Goal: Transaction & Acquisition: Purchase product/service

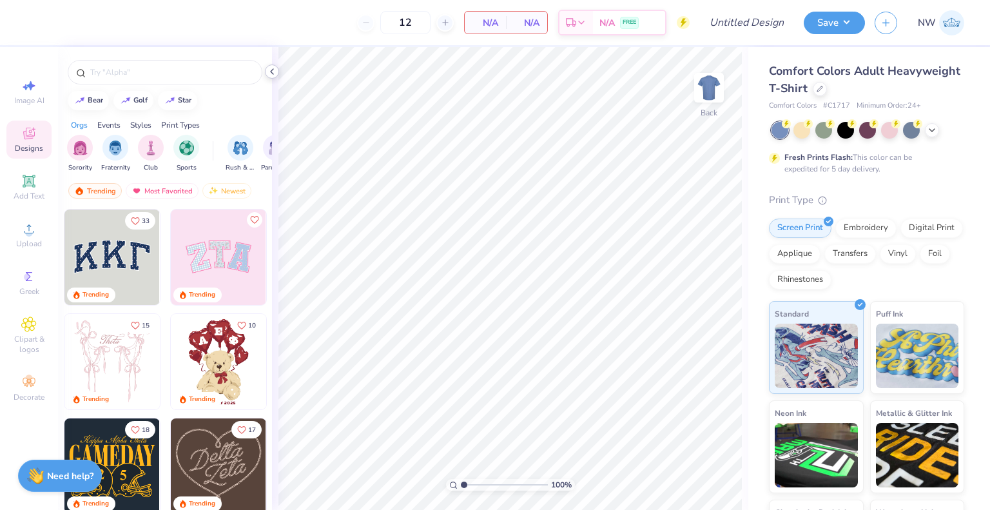
click at [276, 77] on div at bounding box center [272, 71] width 14 height 14
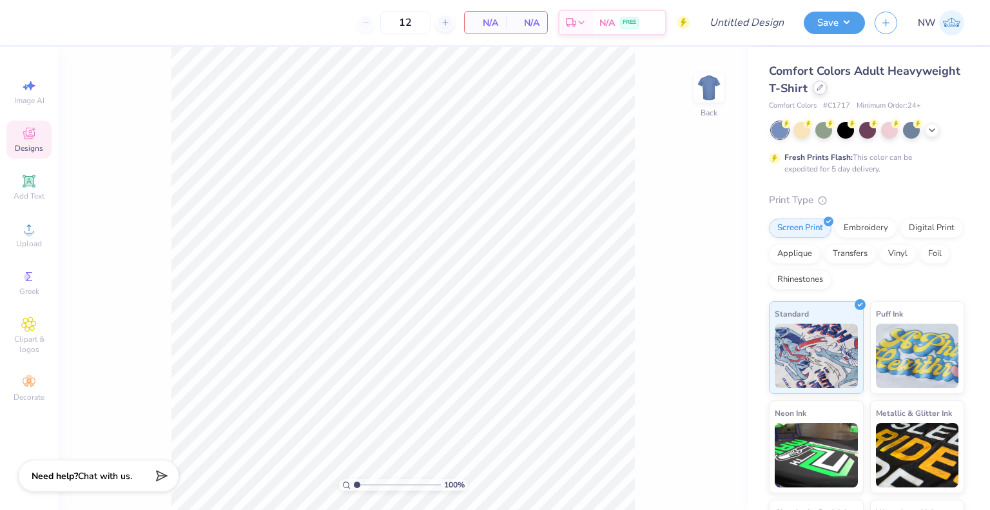
click at [827, 92] on div at bounding box center [820, 88] width 14 height 14
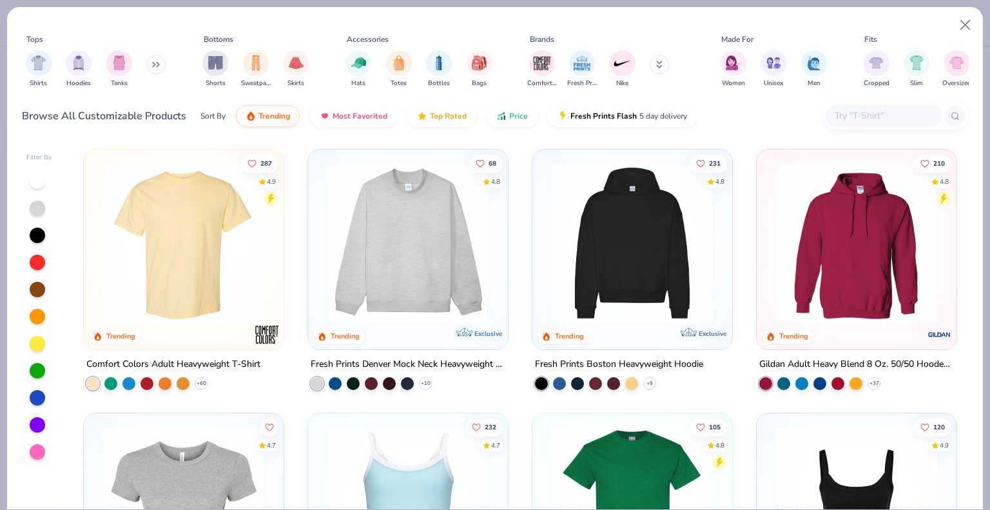
click at [852, 117] on input "text" at bounding box center [882, 115] width 99 height 15
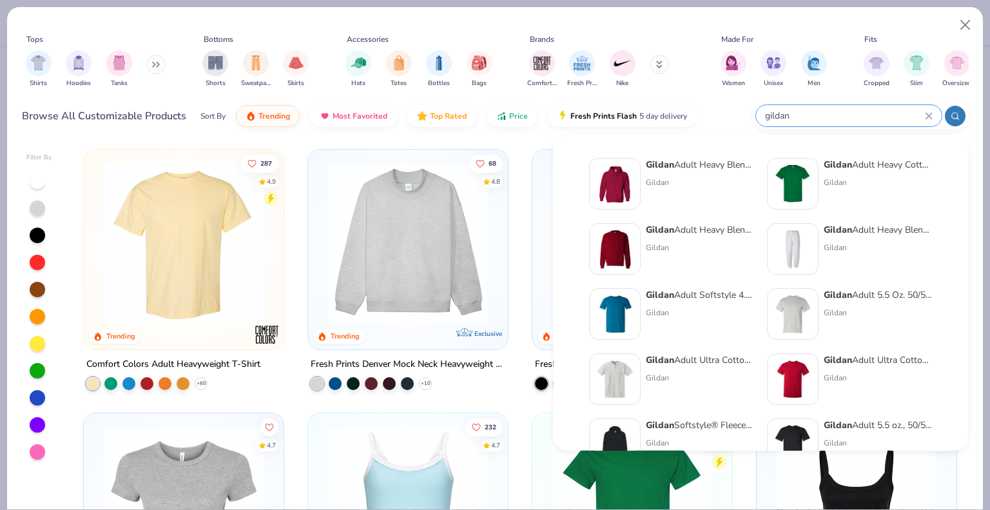
type input "gildan"
click at [888, 159] on div "Gildan Adult Heavy Cotton T-Shirt" at bounding box center [878, 165] width 108 height 14
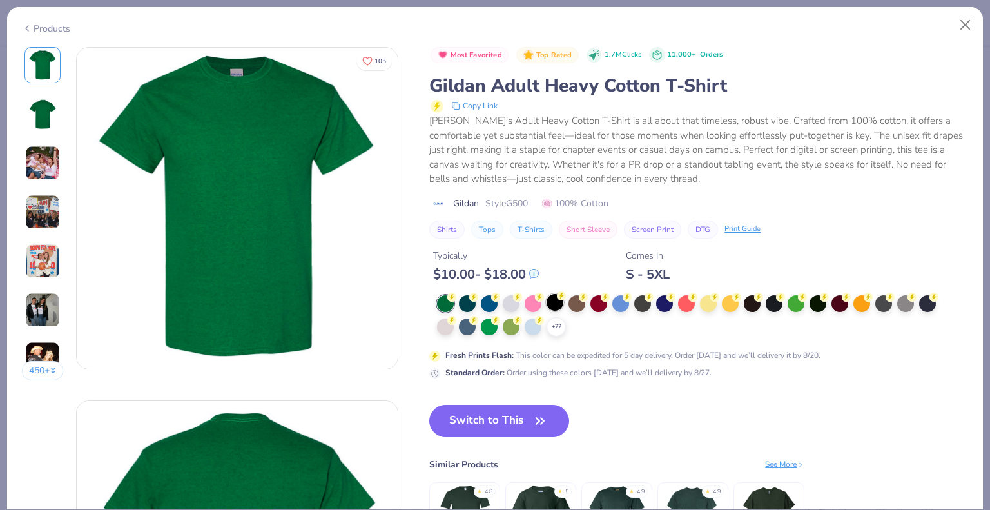
click at [554, 298] on div at bounding box center [555, 302] width 17 height 17
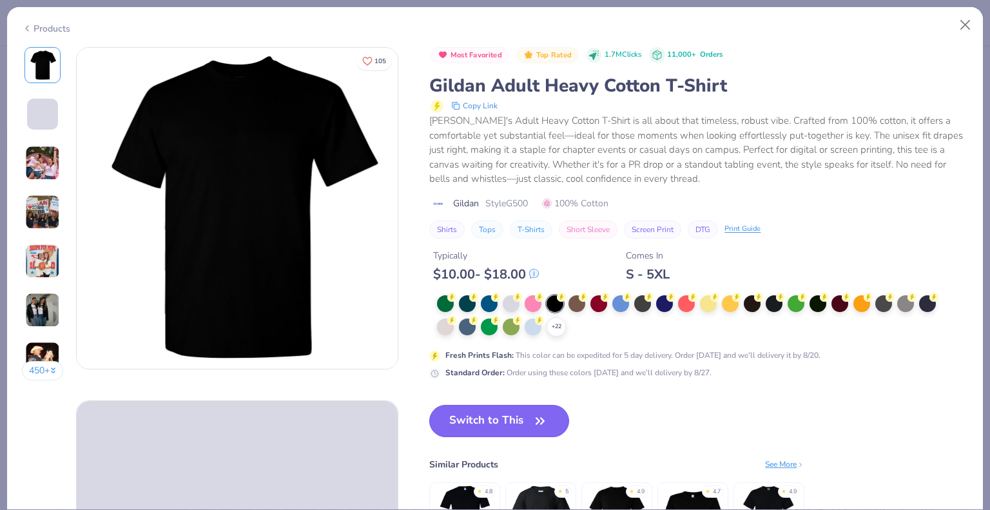
click at [478, 419] on button "Switch to This" at bounding box center [499, 421] width 140 height 32
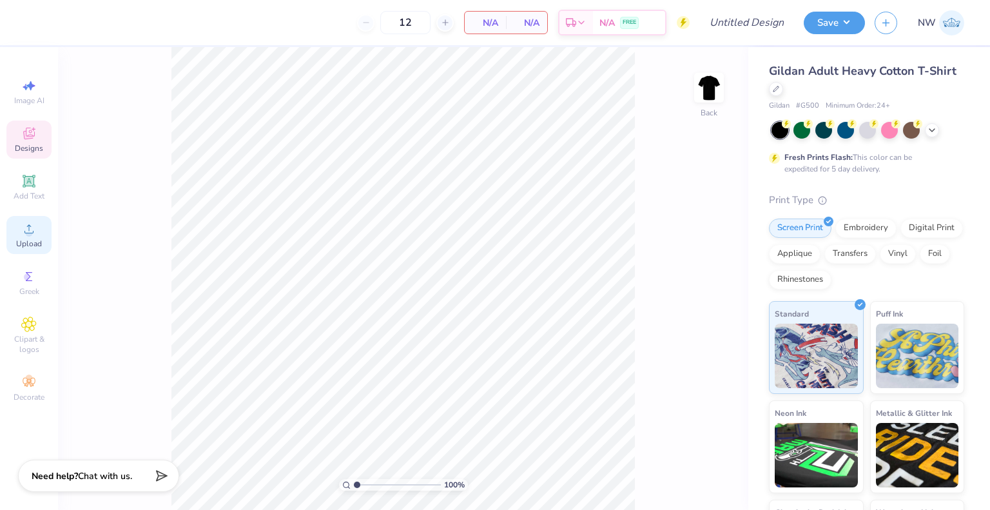
click at [30, 232] on circle at bounding box center [28, 232] width 7 height 7
click at [19, 238] on span "Upload" at bounding box center [29, 243] width 26 height 10
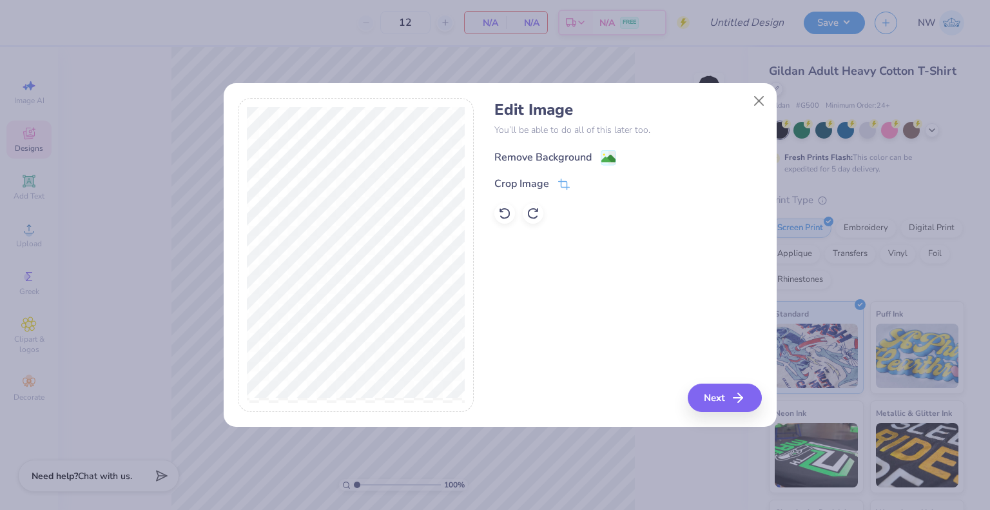
click at [604, 153] on image at bounding box center [608, 158] width 14 height 14
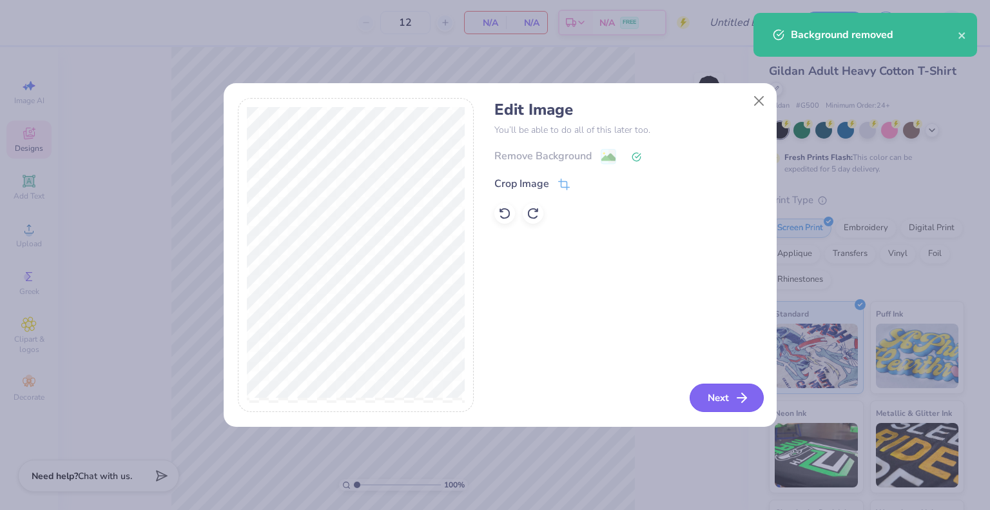
click at [715, 394] on button "Next" at bounding box center [727, 397] width 74 height 28
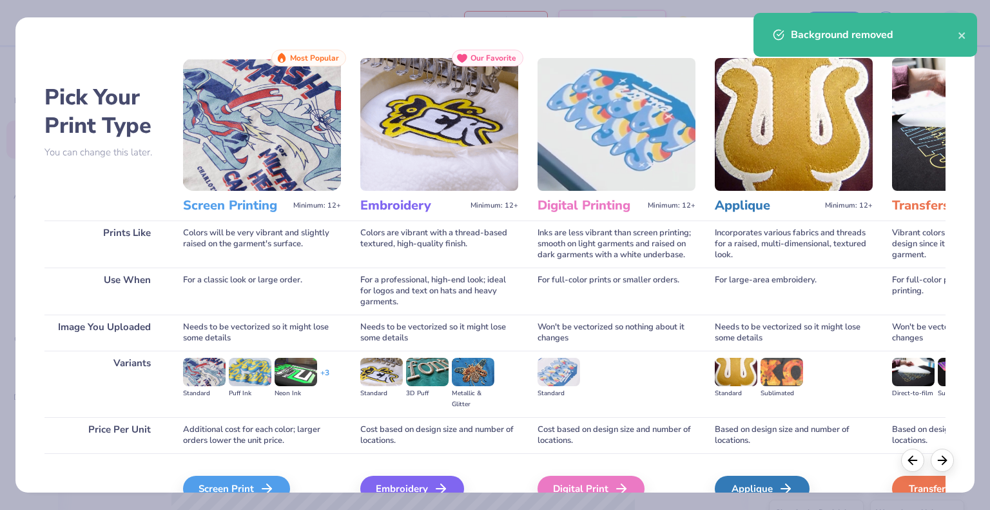
scroll to position [68, 0]
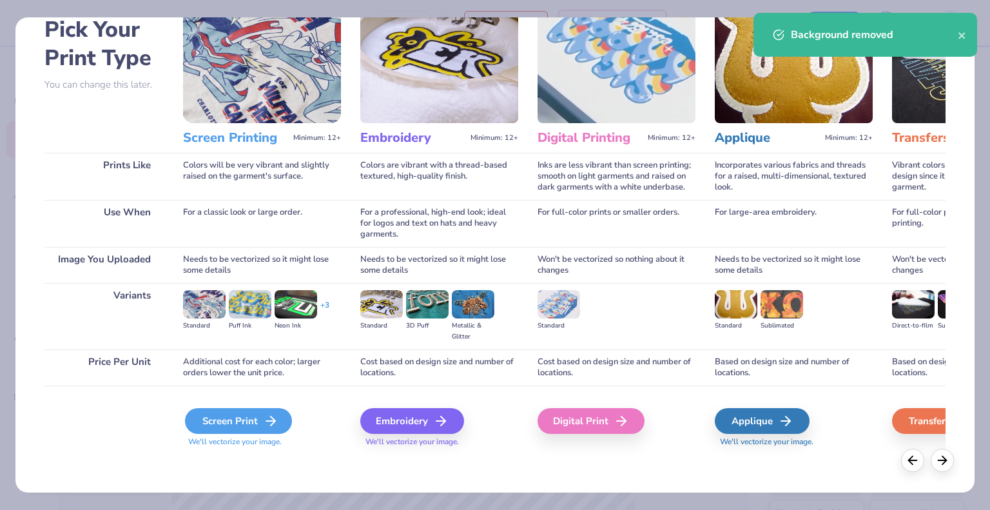
click at [240, 422] on div "Screen Print" at bounding box center [238, 421] width 107 height 26
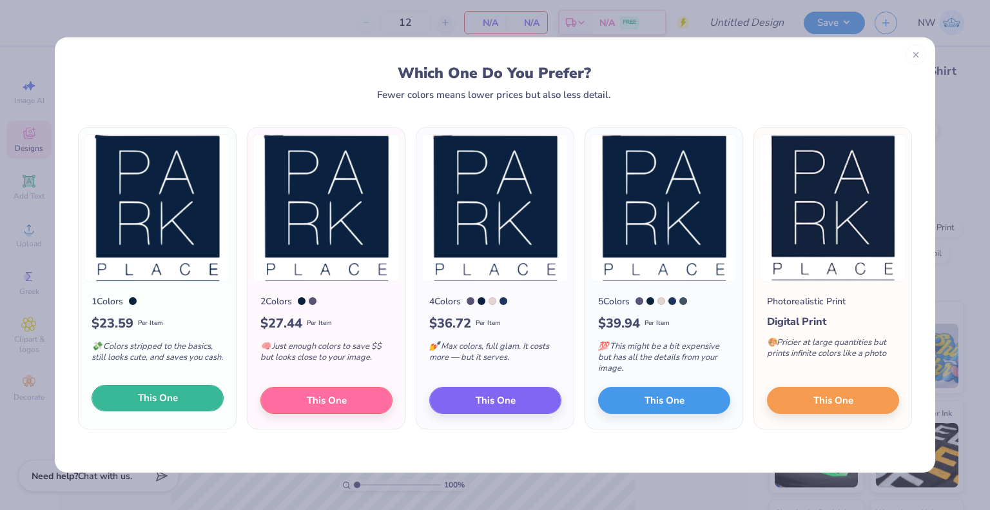
click at [127, 395] on button "This One" at bounding box center [158, 398] width 132 height 27
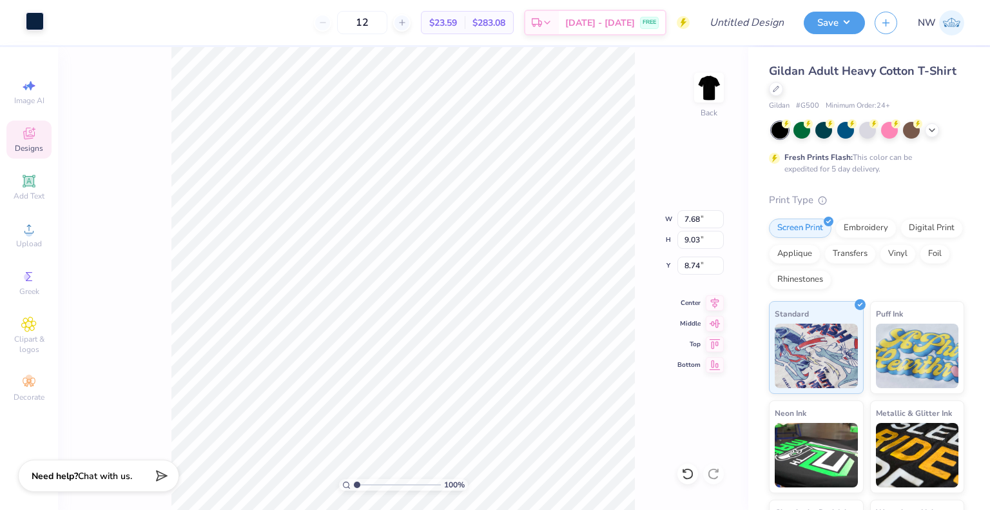
click at [31, 25] on div at bounding box center [35, 21] width 18 height 18
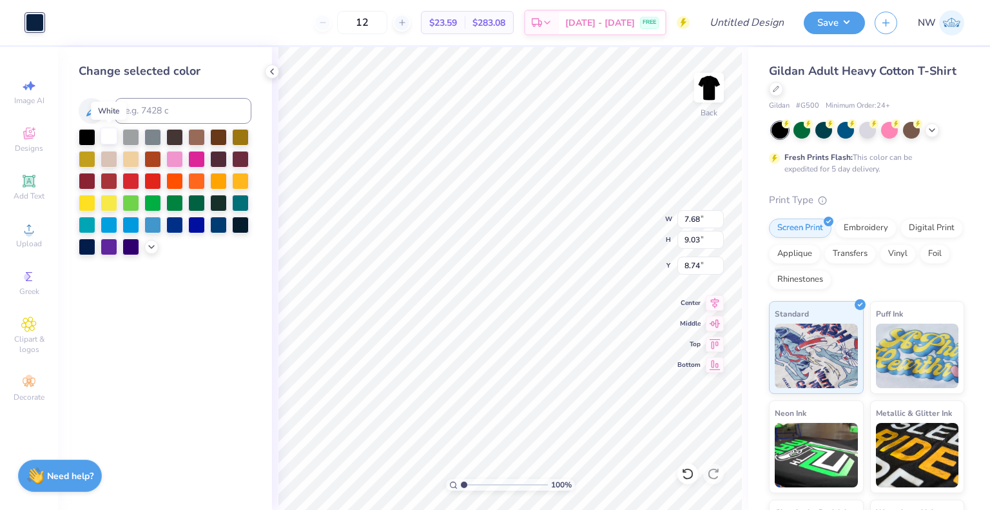
click at [104, 135] on div at bounding box center [109, 136] width 17 height 17
click at [709, 305] on icon at bounding box center [715, 300] width 18 height 15
click at [694, 262] on input "8.74" at bounding box center [700, 266] width 46 height 18
type input "3.00"
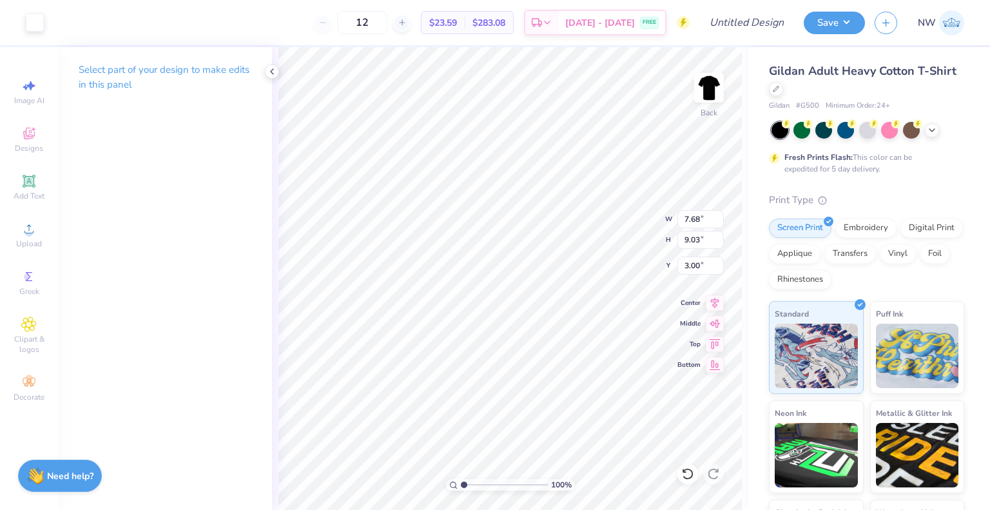
type input "2.85"
type input "3.35"
click at [41, 146] on span "Designs" at bounding box center [29, 148] width 28 height 10
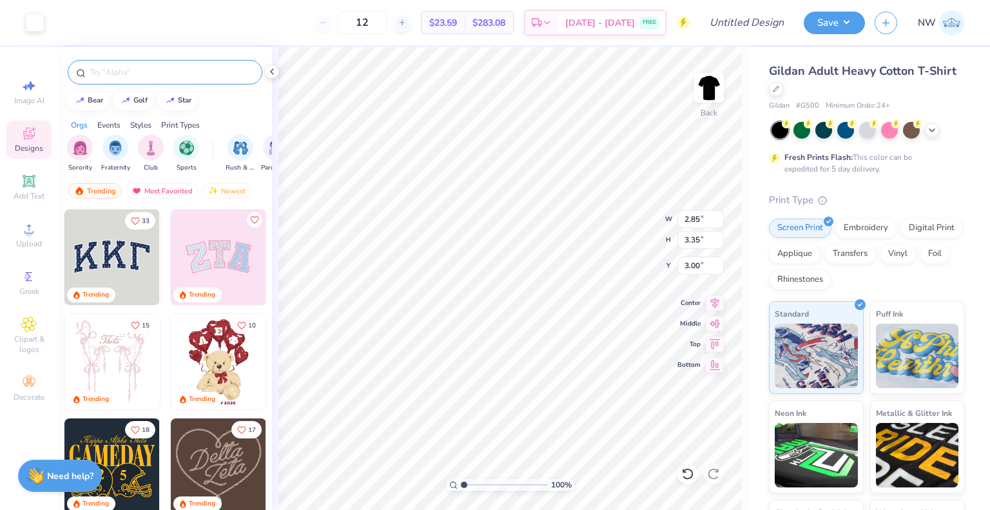
click at [115, 72] on input "text" at bounding box center [171, 72] width 165 height 13
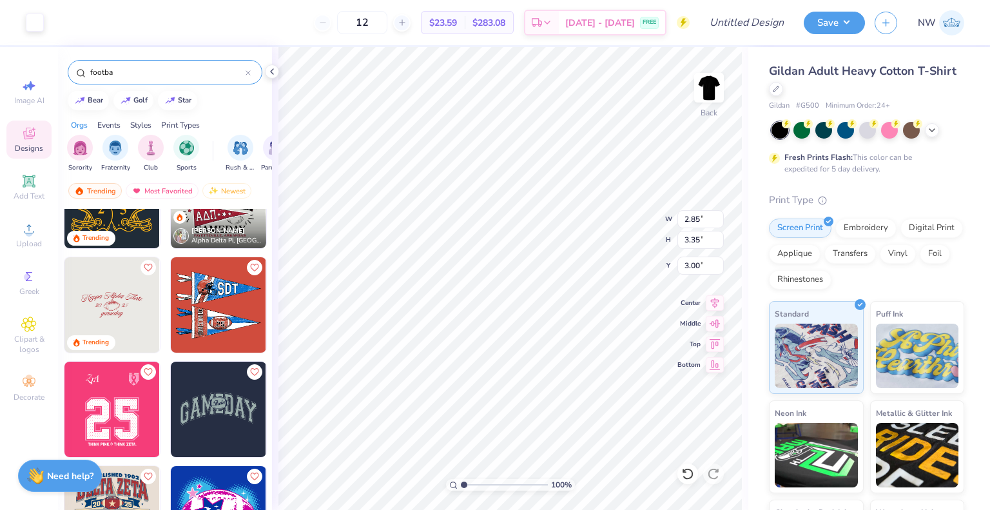
scroll to position [0, 0]
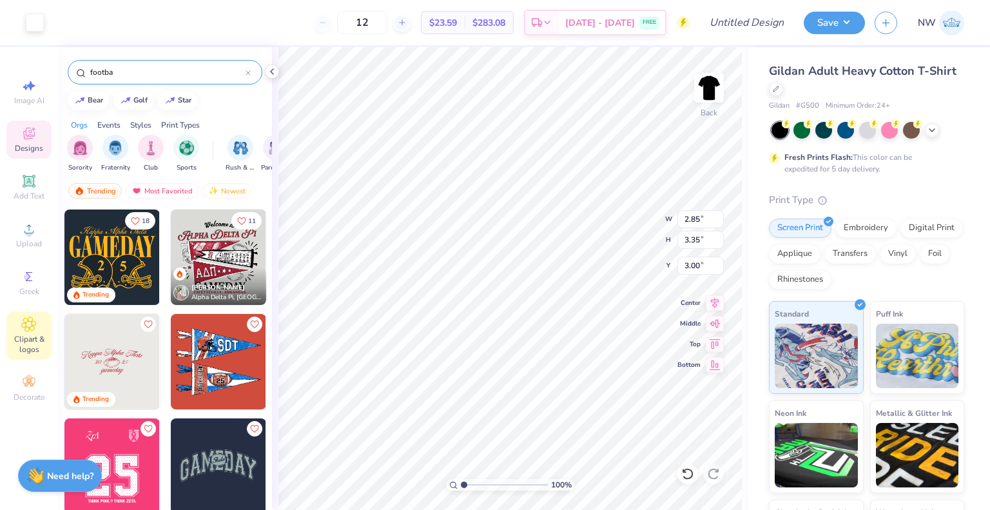
type input "footba"
click at [27, 340] on span "Clipart & logos" at bounding box center [28, 344] width 45 height 21
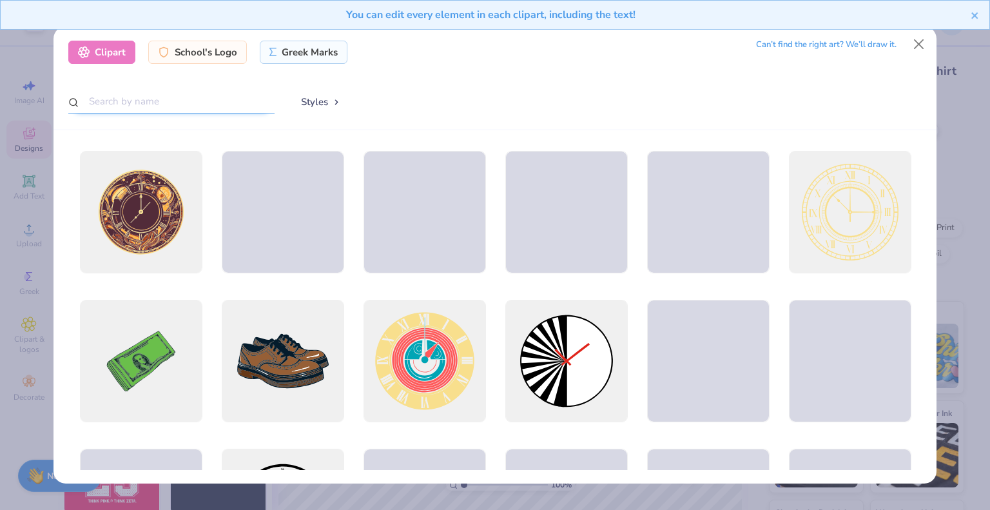
click at [171, 102] on input "text" at bounding box center [171, 102] width 206 height 24
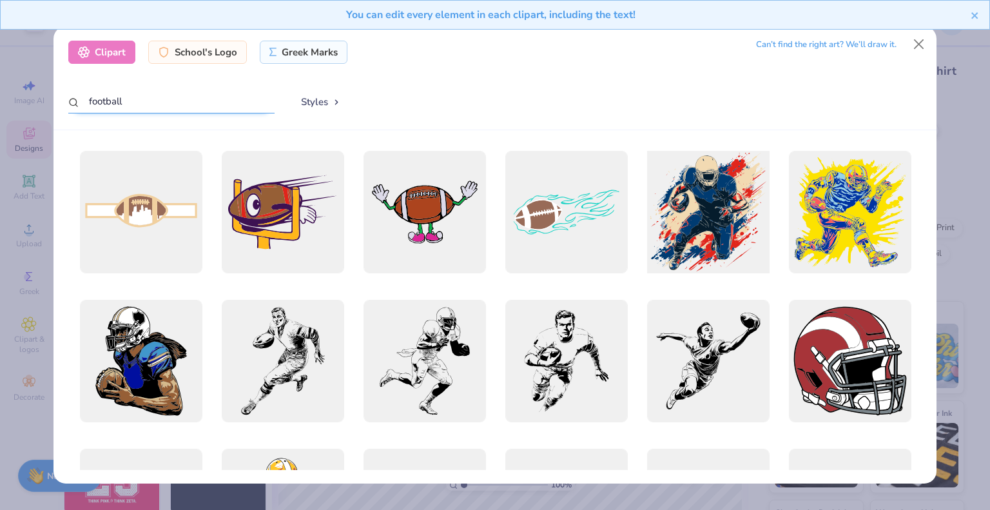
type input "football"
click at [693, 188] on div at bounding box center [708, 212] width 135 height 135
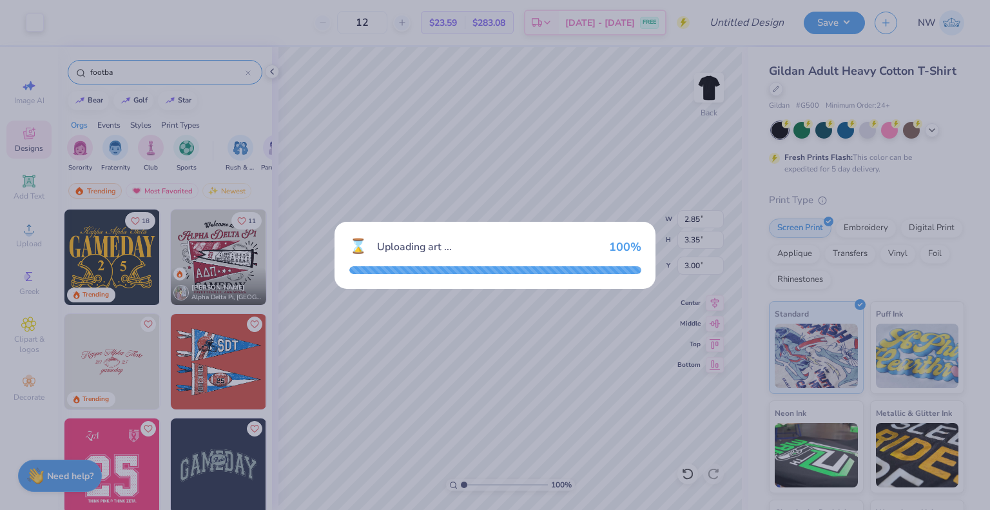
type input "15.00"
type input "15.29"
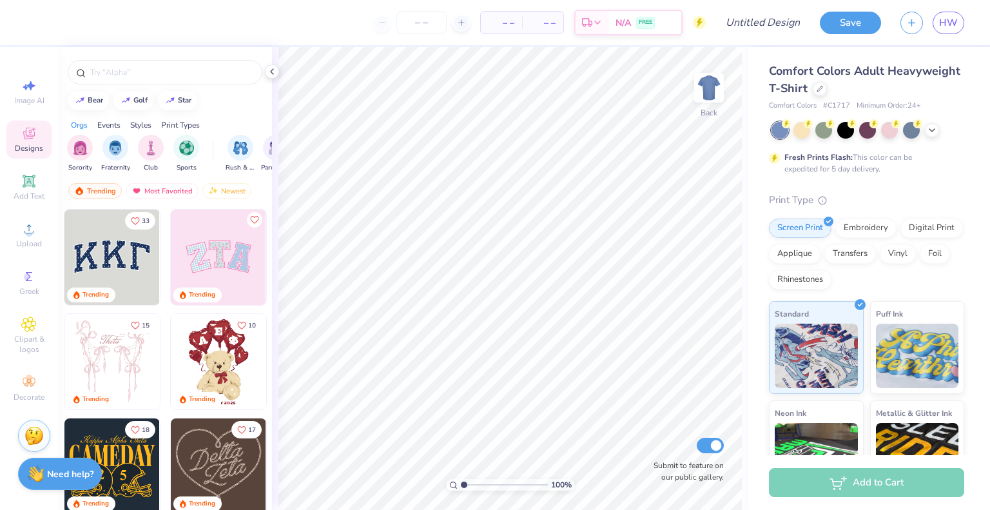
click at [48, 471] on strong "Need help?" at bounding box center [70, 474] width 46 height 12
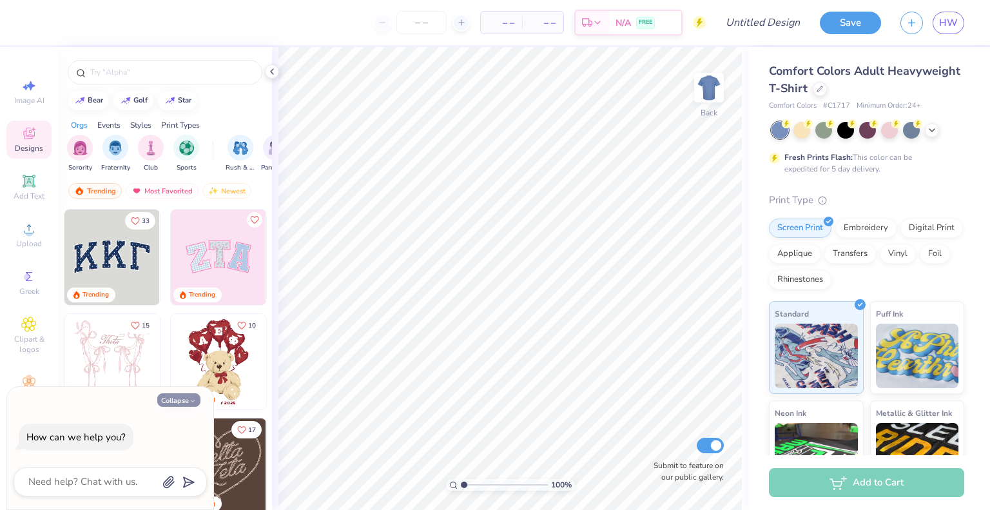
click at [171, 397] on button "Collapse" at bounding box center [178, 400] width 43 height 14
type textarea "x"
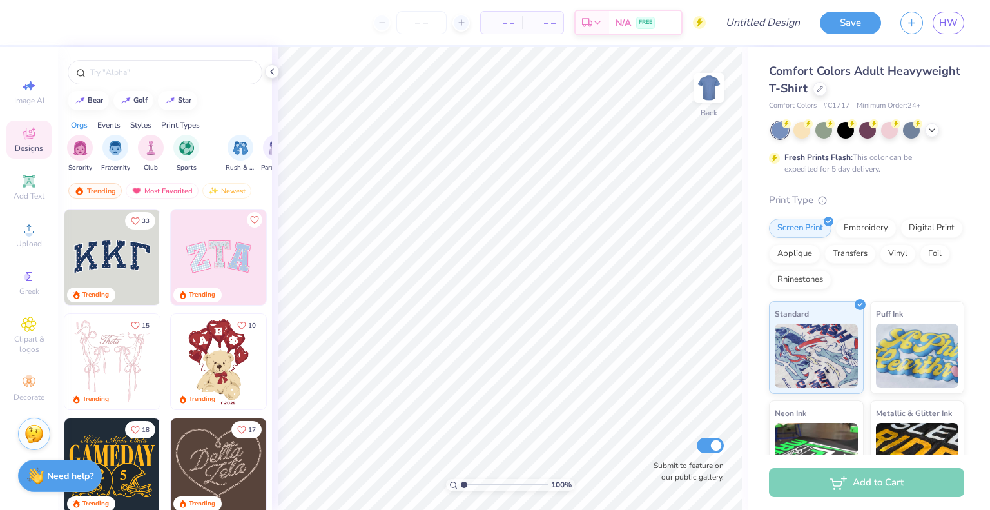
click at [34, 436] on img at bounding box center [33, 433] width 19 height 19
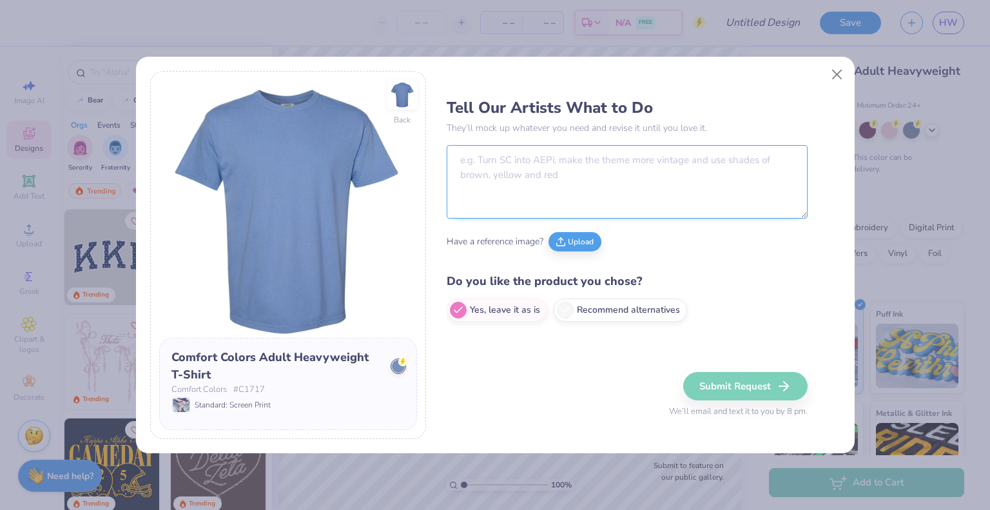
click at [516, 161] on textarea at bounding box center [627, 181] width 361 height 73
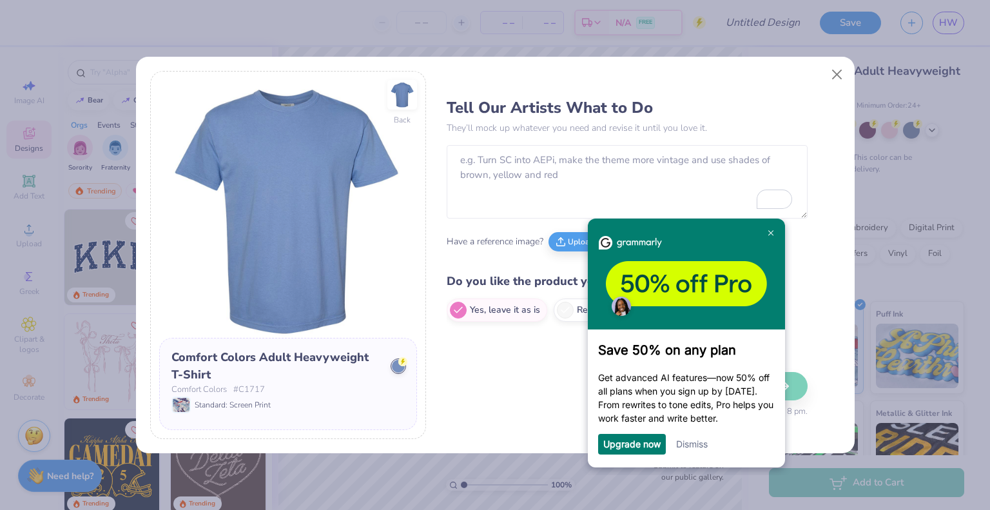
click at [503, 244] on span "Have a reference image?" at bounding box center [495, 242] width 97 height 14
click at [766, 229] on link at bounding box center [770, 232] width 21 height 21
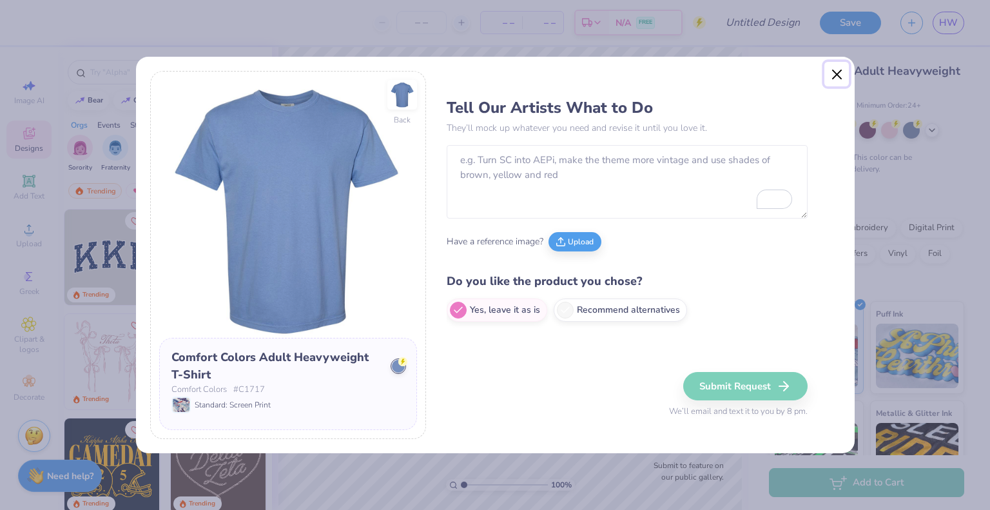
click at [837, 77] on button "Close" at bounding box center [836, 74] width 24 height 24
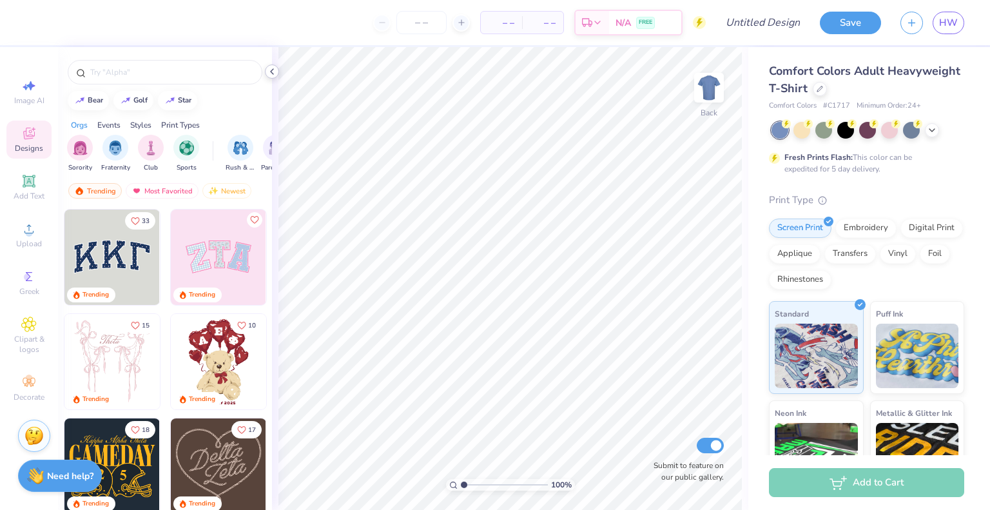
click at [275, 68] on icon at bounding box center [272, 71] width 10 height 10
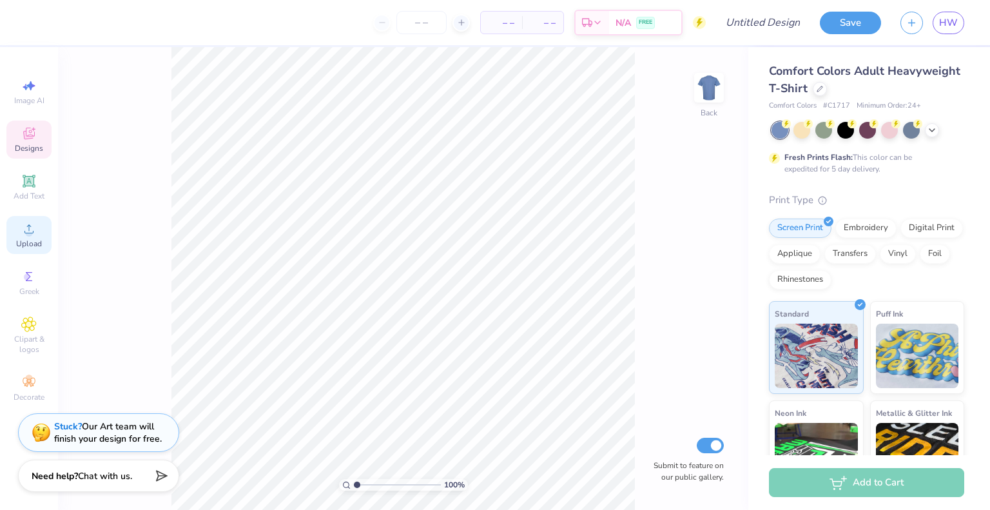
click at [24, 235] on icon at bounding box center [28, 228] width 15 height 15
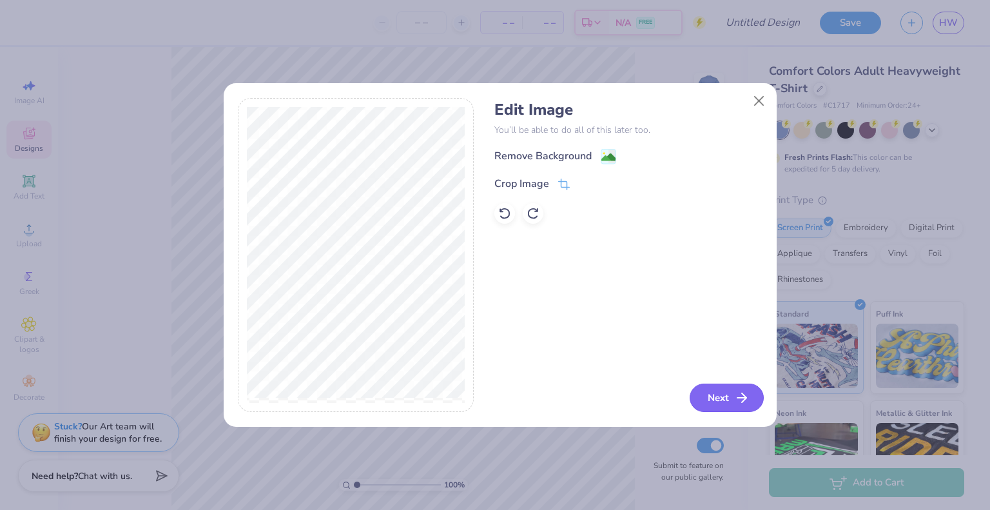
click at [717, 394] on button "Next" at bounding box center [727, 397] width 74 height 28
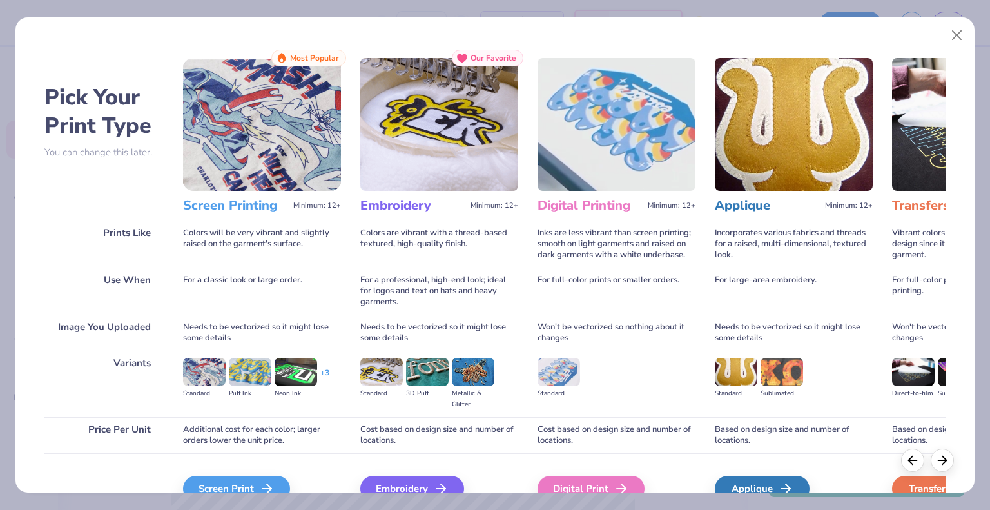
scroll to position [68, 0]
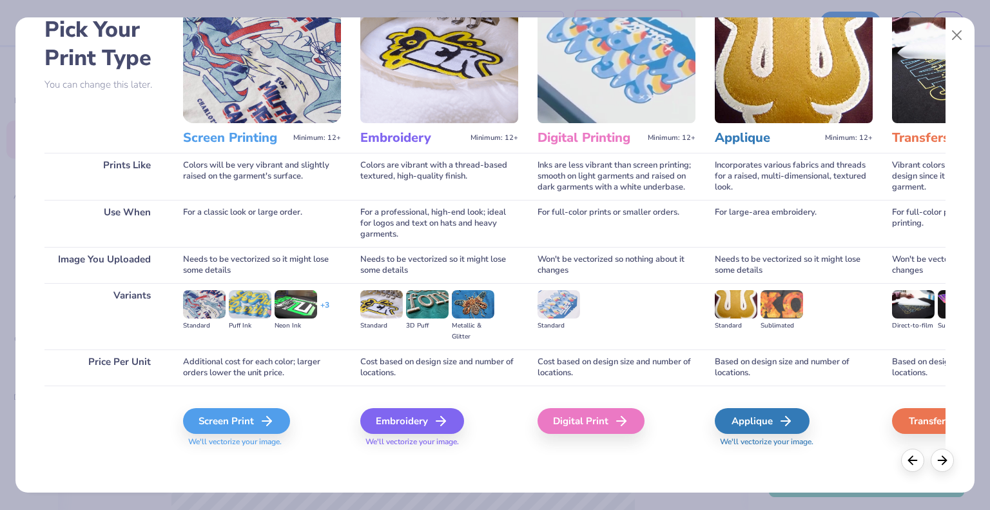
click at [247, 434] on div "Screen Print We'll vectorize your image." at bounding box center [262, 427] width 158 height 39
click at [244, 417] on div "Screen Print" at bounding box center [238, 421] width 107 height 26
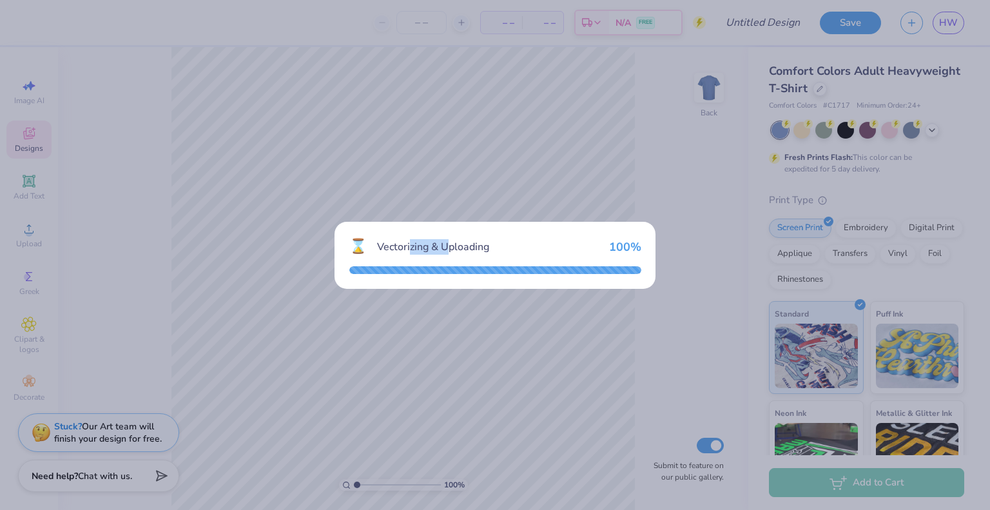
drag, startPoint x: 452, startPoint y: 81, endPoint x: 413, endPoint y: 18, distance: 74.4
click at [413, 18] on div "⌛ Vectorizing & Uploading 100 %" at bounding box center [495, 255] width 990 height 510
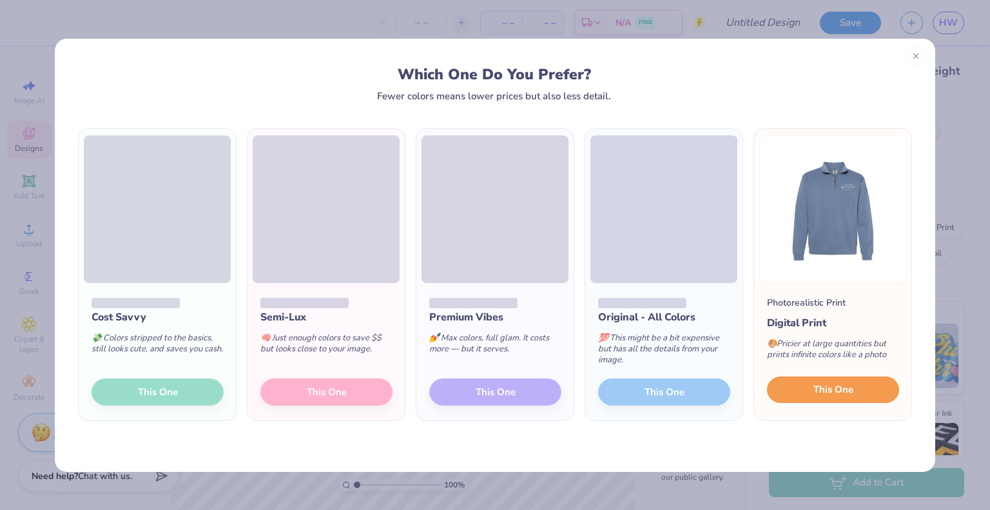
click at [860, 391] on button "This One" at bounding box center [833, 389] width 132 height 27
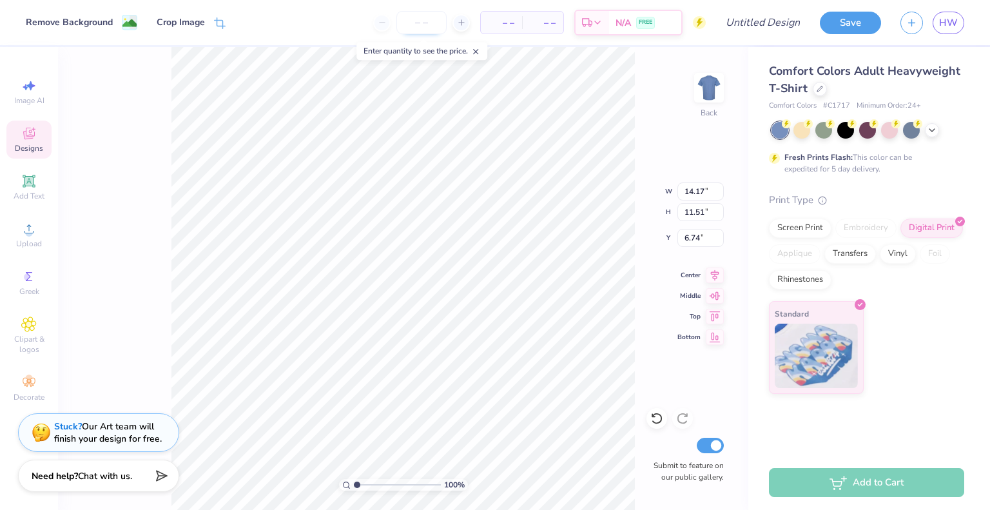
click at [418, 30] on input "number" at bounding box center [421, 22] width 50 height 23
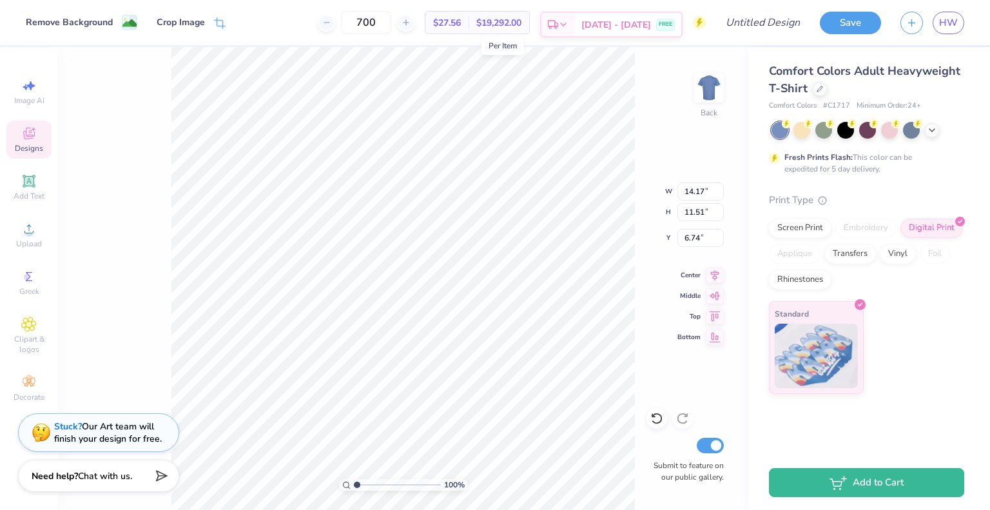
type input "700"
click at [596, 26] on div "Aug 23 - 26 FREE" at bounding box center [628, 24] width 106 height 23
click at [824, 93] on div "Comfort Colors Adult Heavyweight T-Shirt" at bounding box center [866, 80] width 195 height 35
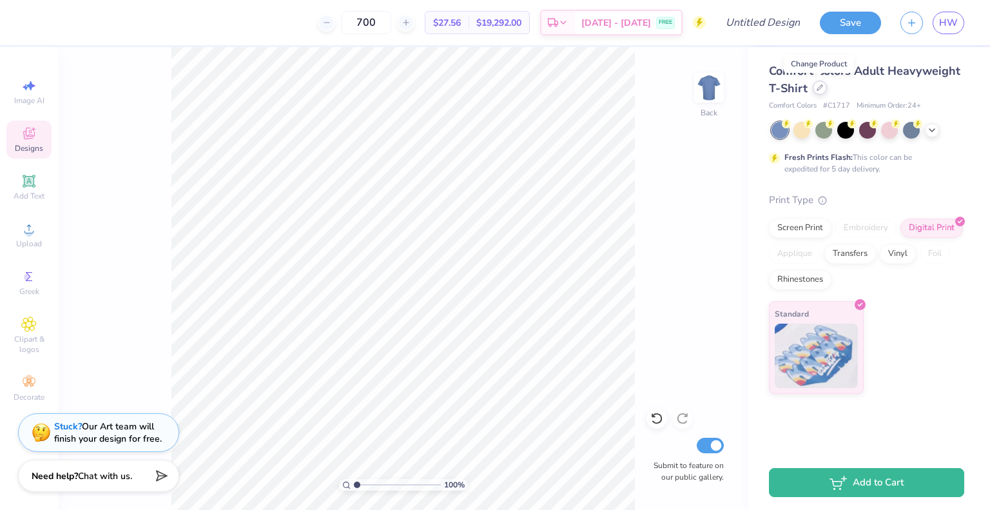
click at [819, 90] on icon at bounding box center [820, 87] width 6 height 6
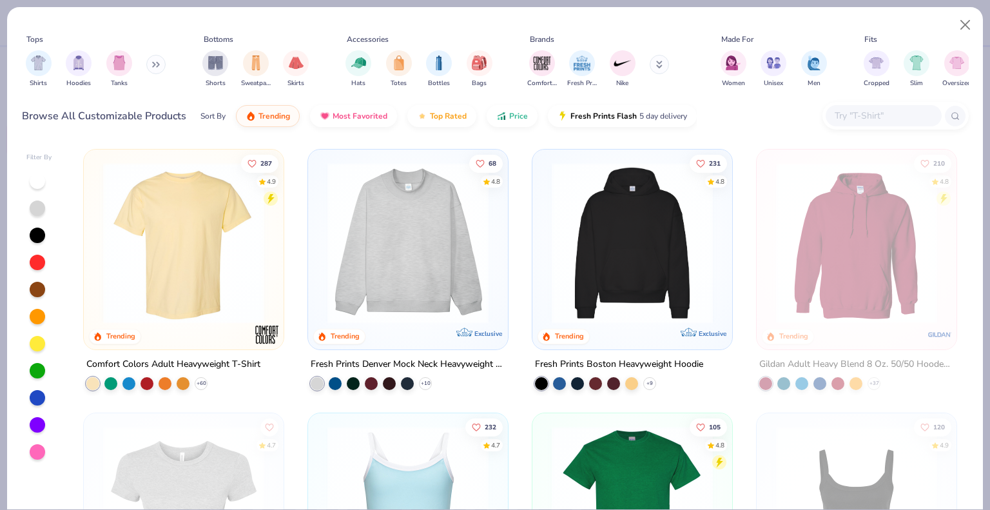
click at [848, 115] on input "text" at bounding box center [882, 115] width 99 height 15
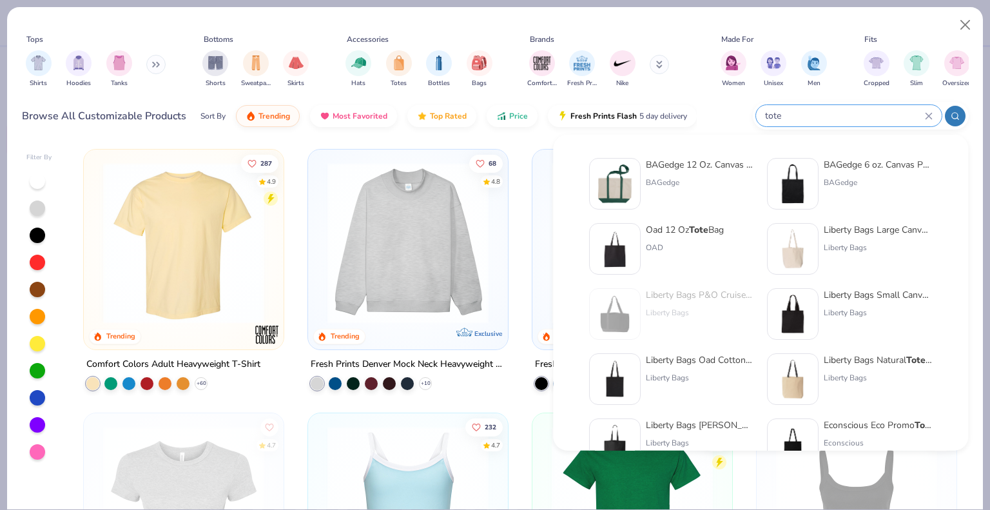
type input "tote"
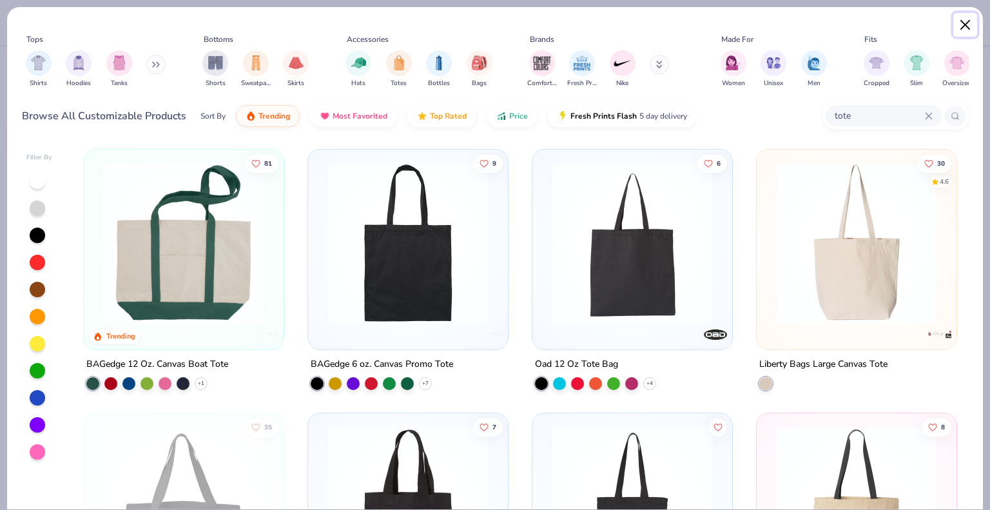
click at [967, 30] on button "Close" at bounding box center [965, 25] width 24 height 24
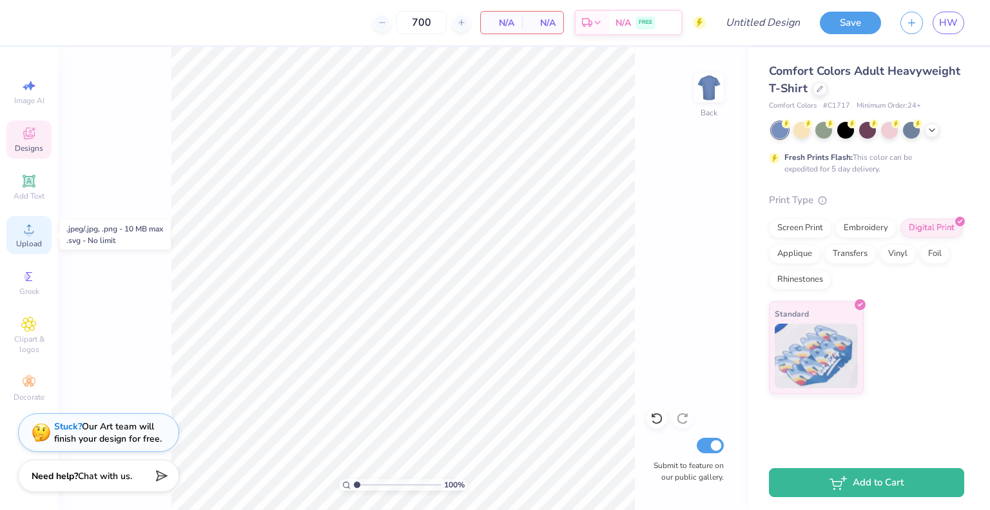
click at [26, 247] on span "Upload" at bounding box center [29, 243] width 26 height 10
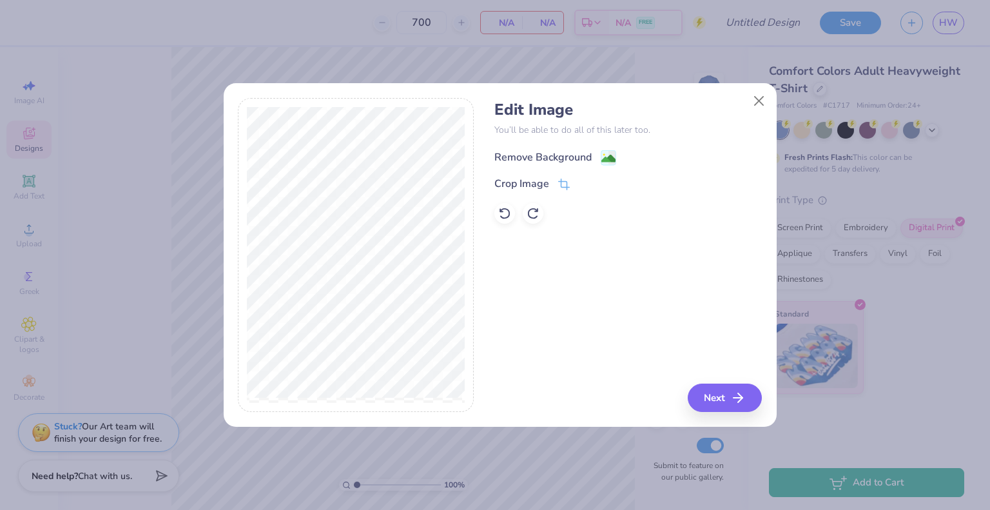
click at [601, 151] on icon at bounding box center [608, 157] width 15 height 15
click at [721, 396] on div "Edit Image You’ll be able to do all of this later too. Remove Background Crop I…" at bounding box center [627, 255] width 267 height 315
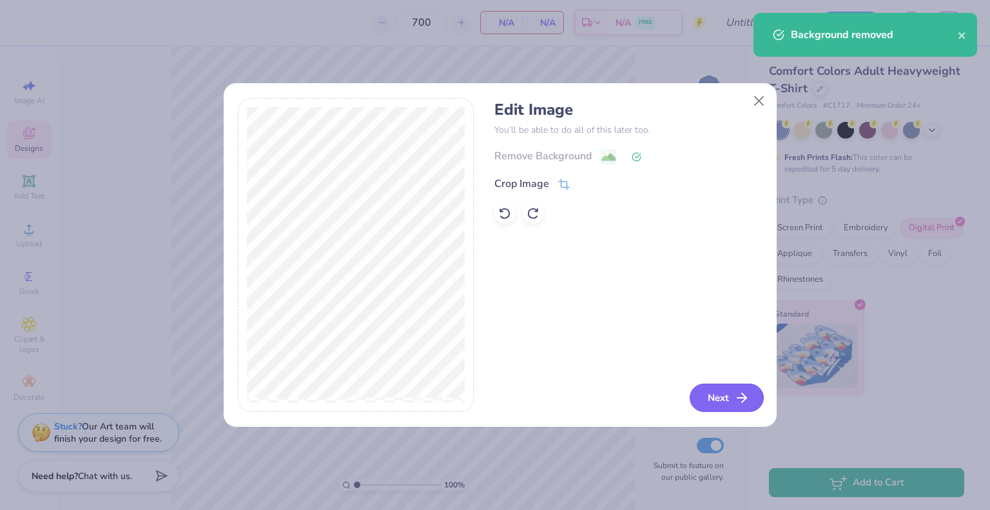
click at [705, 399] on button "Next" at bounding box center [727, 397] width 74 height 28
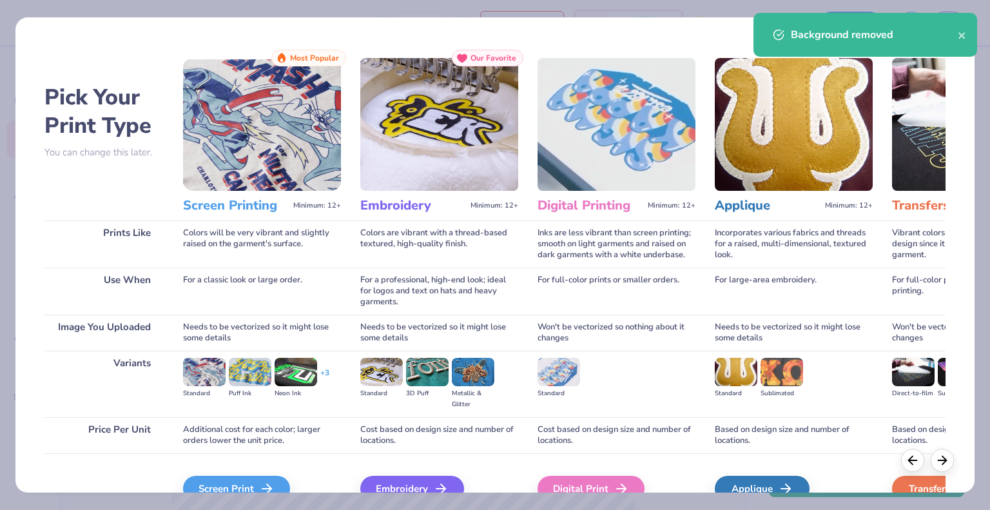
scroll to position [68, 0]
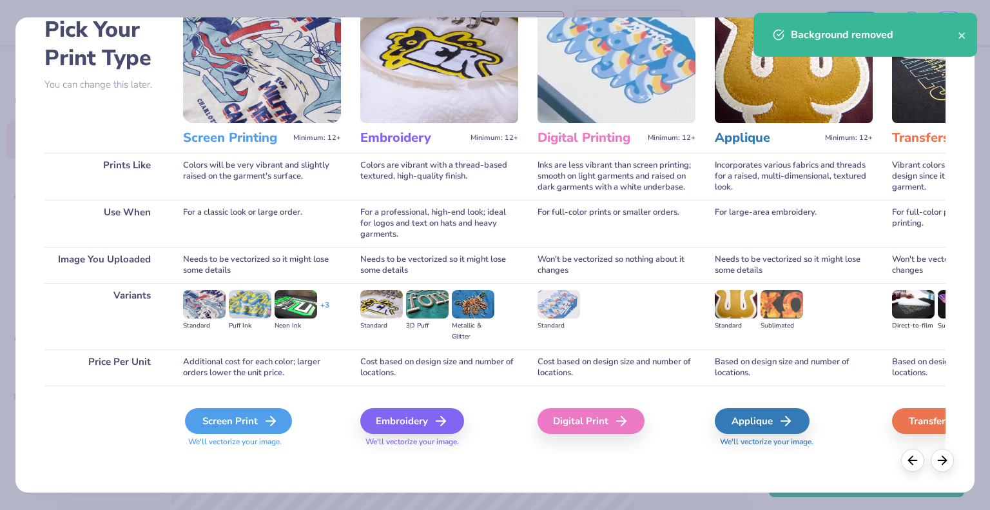
click at [227, 421] on div "Screen Print" at bounding box center [238, 421] width 107 height 26
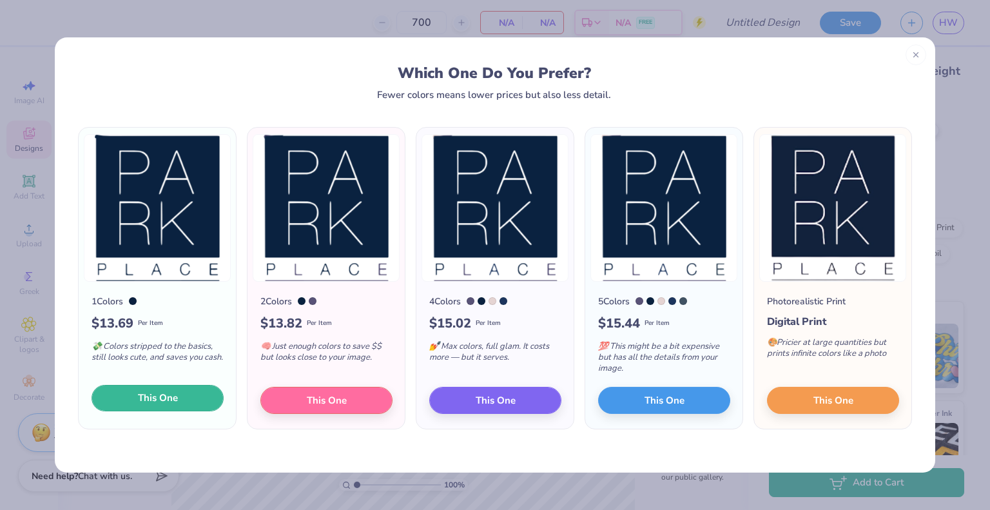
click at [155, 394] on span "This One" at bounding box center [158, 398] width 40 height 15
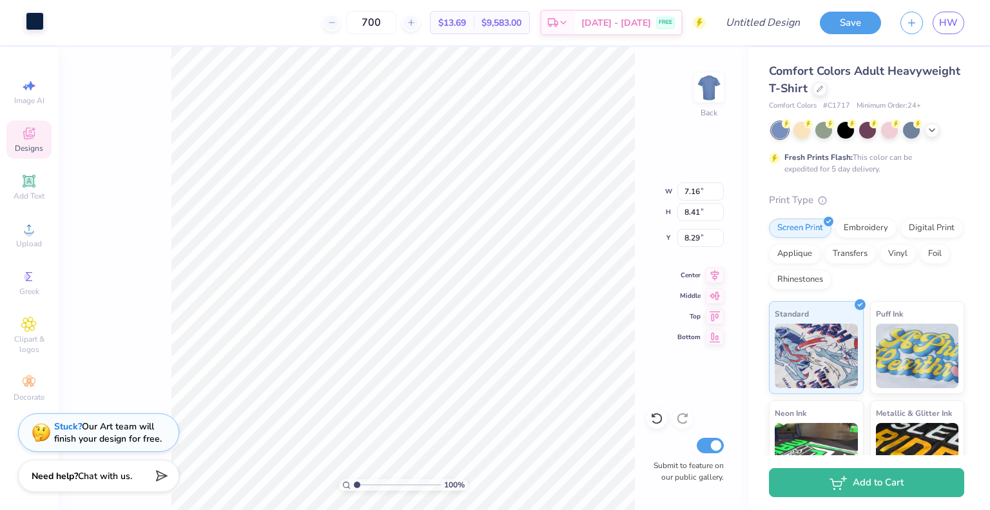
click at [41, 15] on div at bounding box center [35, 21] width 18 height 18
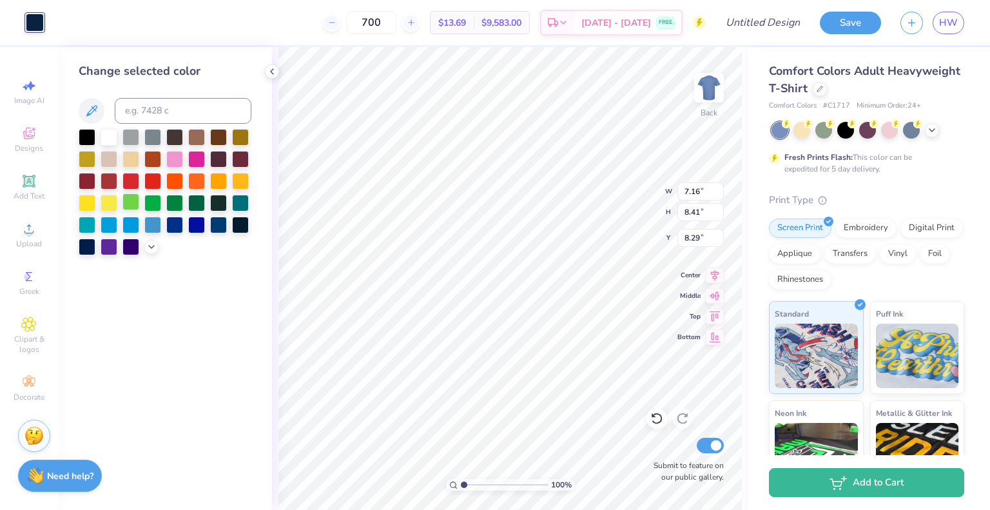
click at [138, 197] on div at bounding box center [130, 201] width 17 height 17
click at [155, 203] on div at bounding box center [152, 201] width 17 height 17
click at [178, 197] on div at bounding box center [174, 201] width 17 height 17
click at [201, 199] on div at bounding box center [196, 201] width 17 height 17
click at [150, 243] on icon at bounding box center [151, 245] width 10 height 10
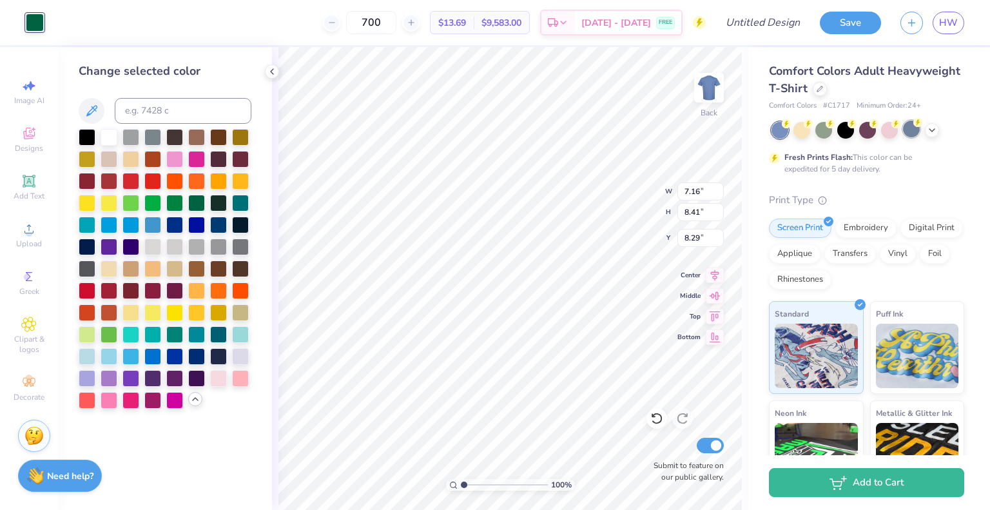
click at [913, 133] on div at bounding box center [911, 129] width 17 height 17
click at [808, 82] on span "Comfort Colors Adult Heavyweight T-Shirt" at bounding box center [864, 79] width 191 height 33
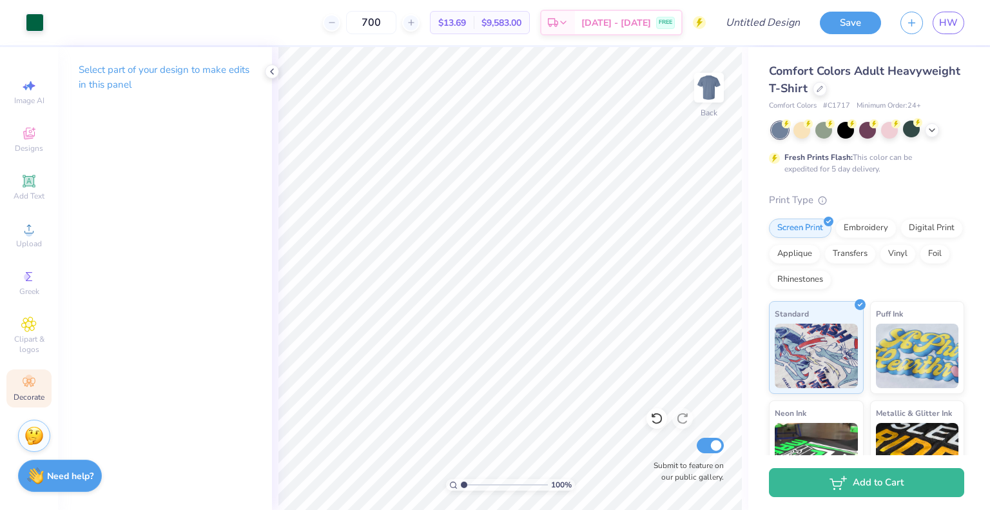
click at [26, 381] on icon at bounding box center [28, 381] width 15 height 15
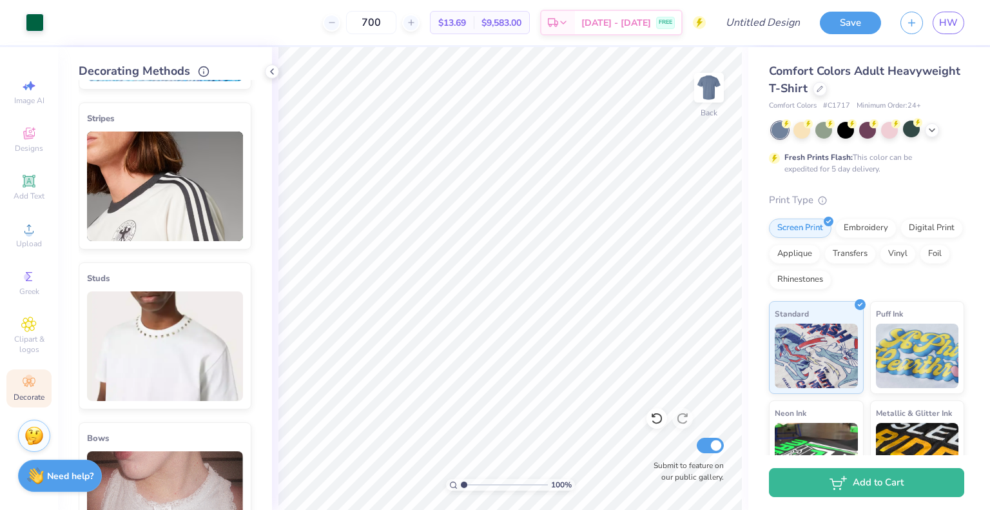
scroll to position [0, 0]
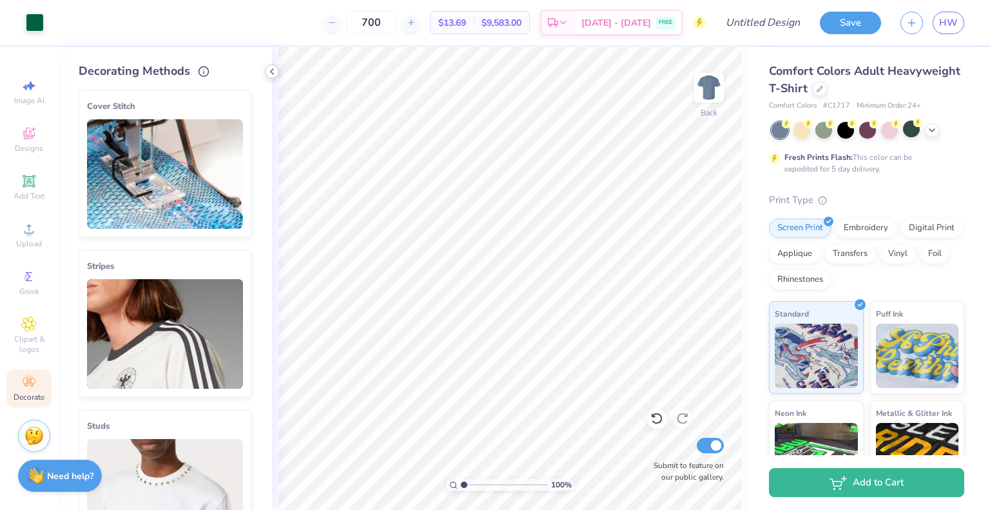
click at [269, 72] on icon at bounding box center [272, 71] width 10 height 10
